Goal: Find specific page/section: Find specific page/section

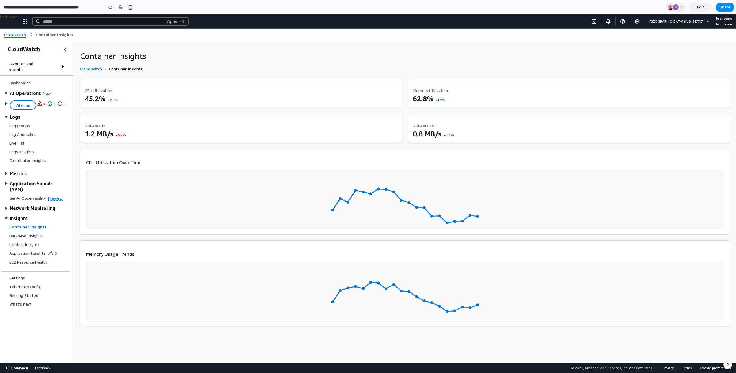
click at [7, 91] on span "button" at bounding box center [6, 93] width 6 height 5
click at [5, 101] on span "button" at bounding box center [6, 103] width 6 height 5
click at [119, 6] on div at bounding box center [120, 7] width 4 height 5
